Goal: Information Seeking & Learning: Learn about a topic

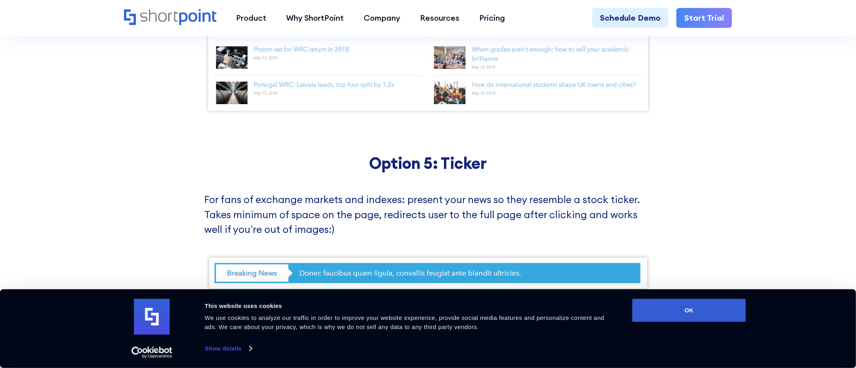
scroll to position [1829, 0]
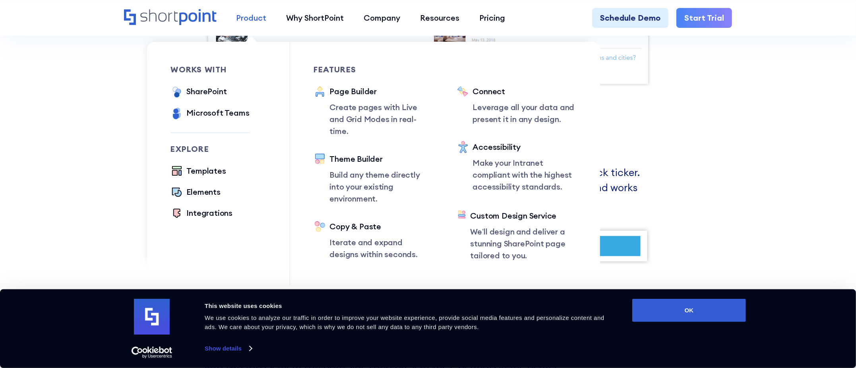
click at [249, 22] on div "Product" at bounding box center [252, 18] width 30 height 12
click at [205, 91] on div "SharePoint" at bounding box center [207, 91] width 40 height 12
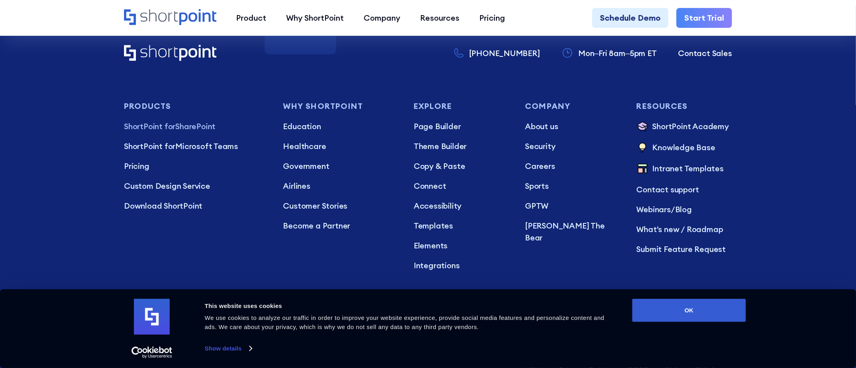
scroll to position [2147, 0]
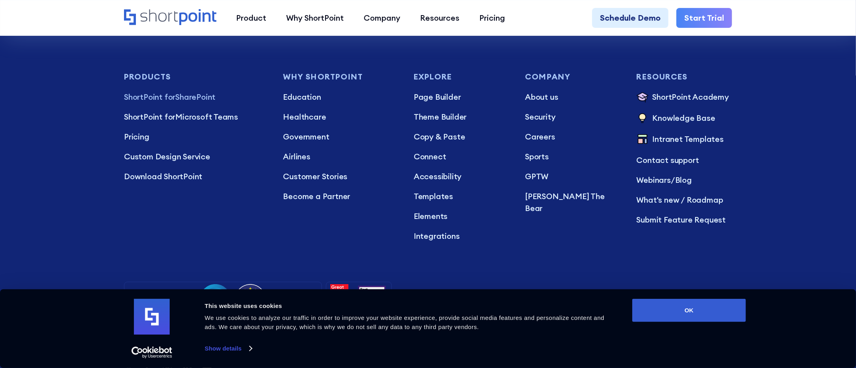
click at [314, 78] on h3 "Why Shortpoint" at bounding box center [340, 76] width 114 height 9
click at [200, 18] on icon "Home" at bounding box center [197, 17] width 37 height 16
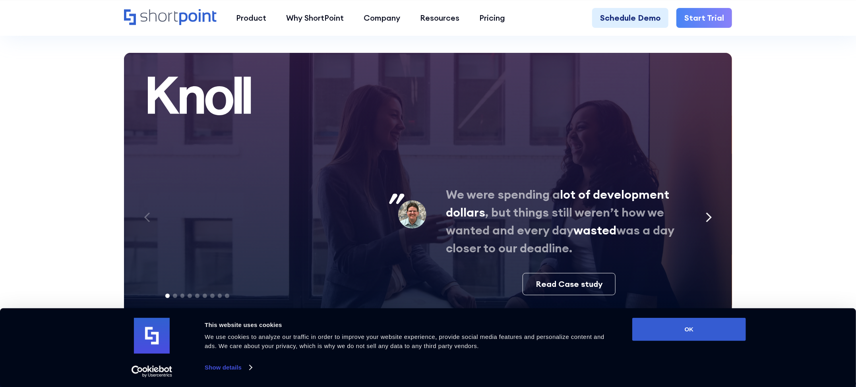
scroll to position [4253, 0]
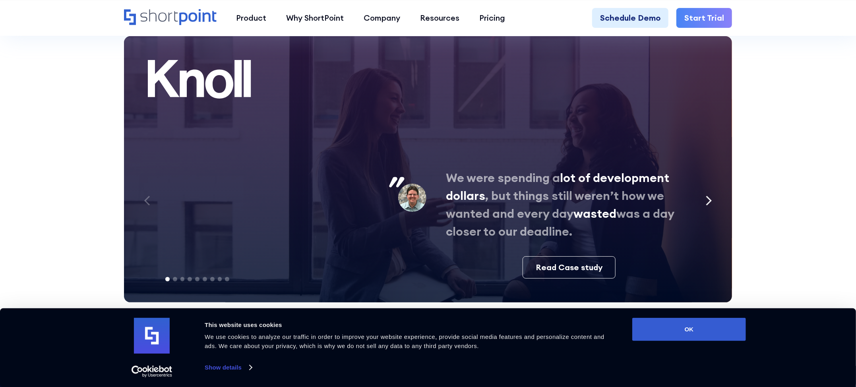
click at [708, 196] on icon "Next slide" at bounding box center [709, 201] width 6 height 10
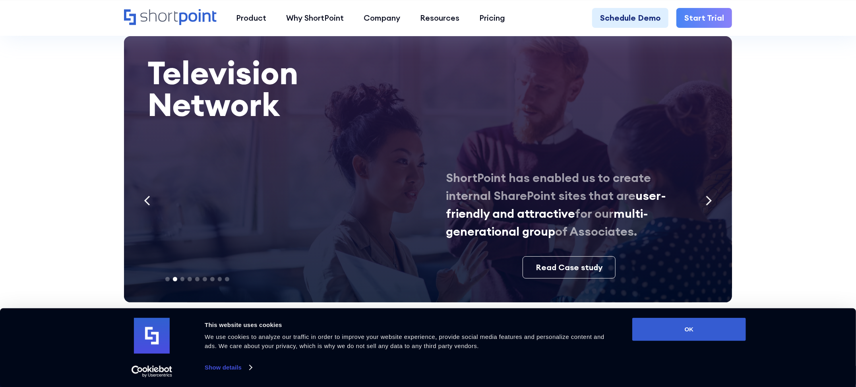
click at [709, 196] on icon "Next slide" at bounding box center [709, 201] width 6 height 10
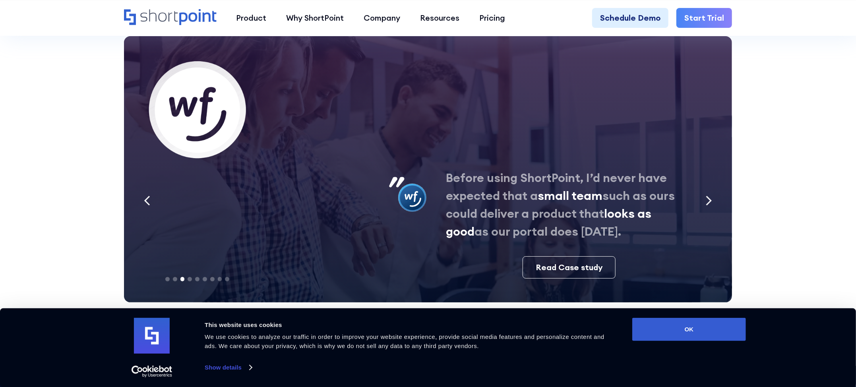
click at [709, 196] on icon "Next slide" at bounding box center [709, 201] width 6 height 10
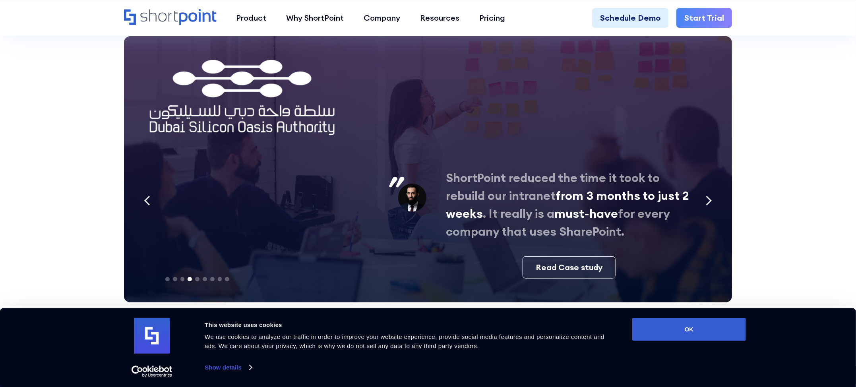
click at [709, 196] on icon "Next slide" at bounding box center [709, 201] width 6 height 10
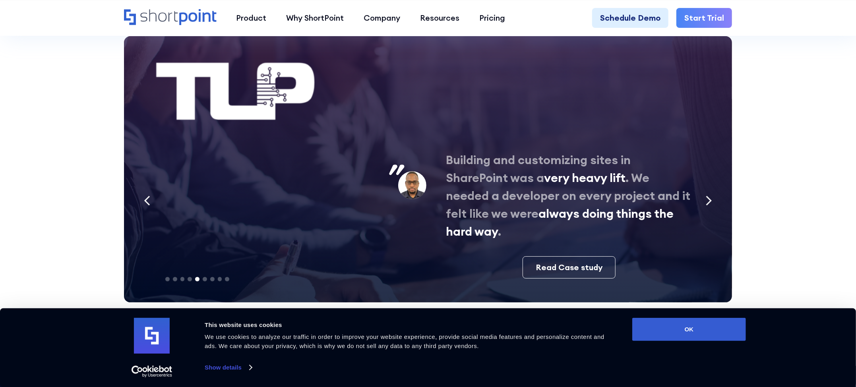
click at [709, 196] on icon "Next slide" at bounding box center [709, 201] width 6 height 10
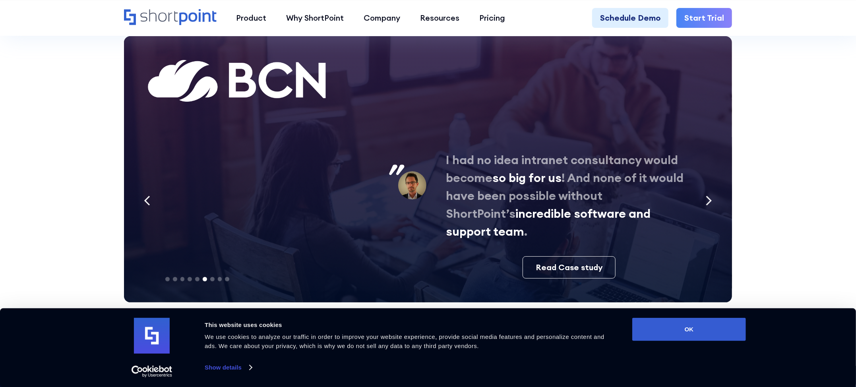
click at [709, 196] on icon "Next slide" at bounding box center [709, 201] width 6 height 10
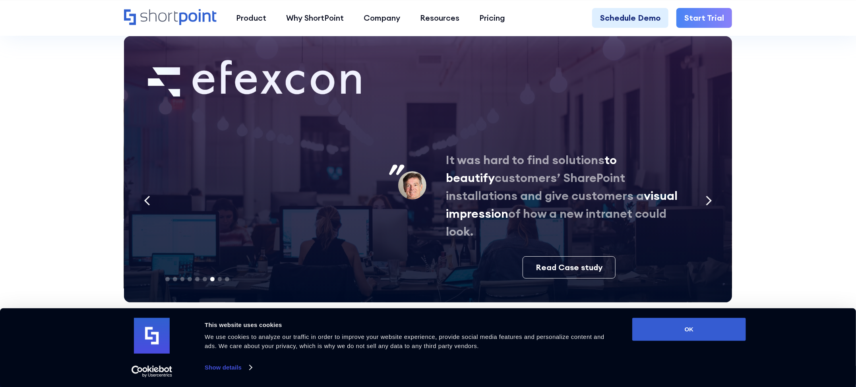
click at [709, 196] on icon "Next slide" at bounding box center [709, 201] width 6 height 10
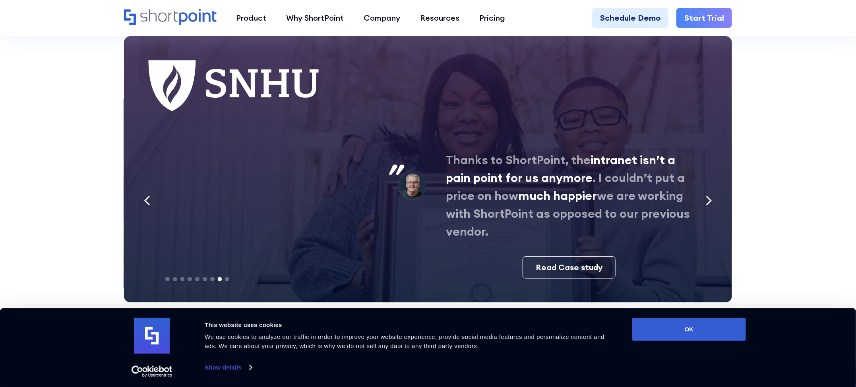
click at [709, 196] on icon "Next slide" at bounding box center [709, 201] width 6 height 10
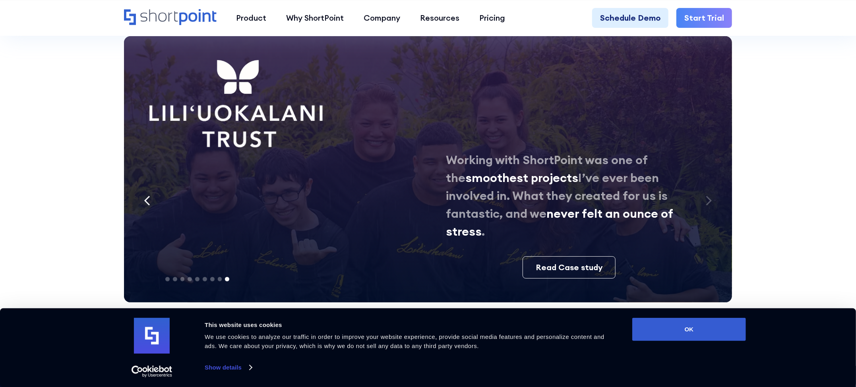
click at [709, 196] on icon "Next slide" at bounding box center [709, 201] width 6 height 10
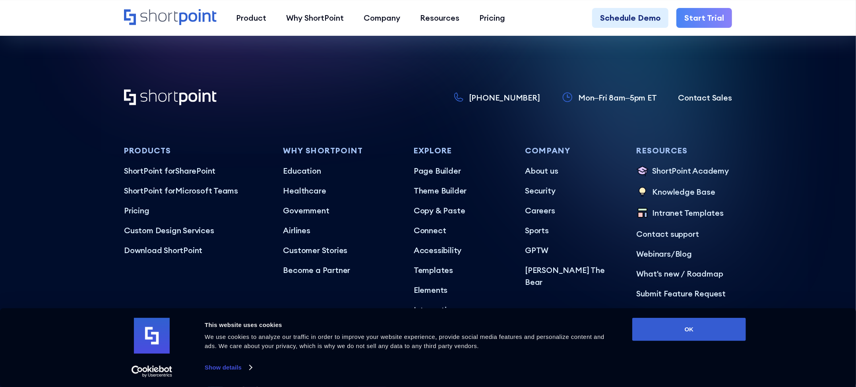
scroll to position [4929, 0]
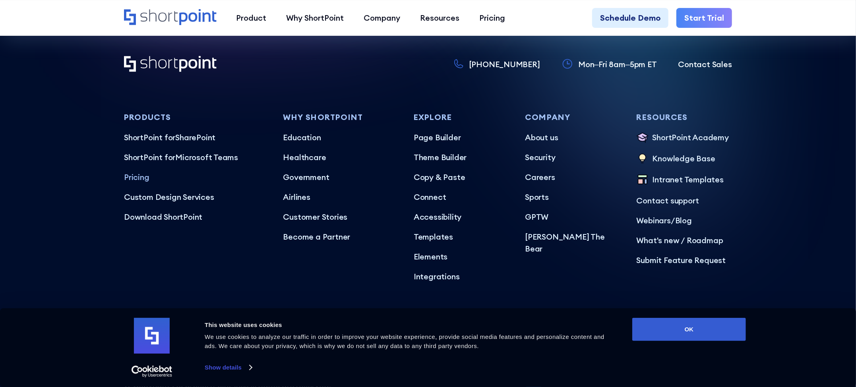
click at [126, 171] on p "Pricing" at bounding box center [195, 177] width 143 height 12
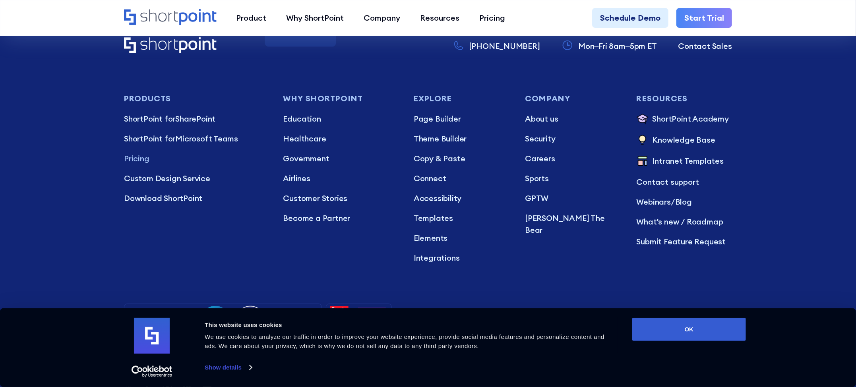
scroll to position [2465, 0]
click at [655, 154] on p "Intranet Templates" at bounding box center [688, 160] width 71 height 13
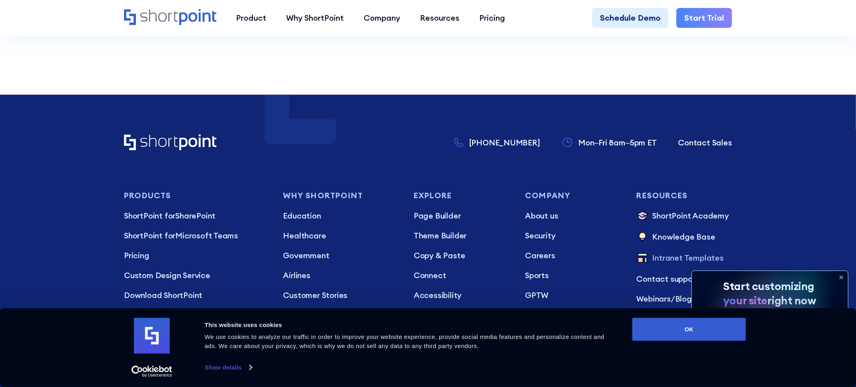
scroll to position [8091, 0]
